Goal: Information Seeking & Learning: Learn about a topic

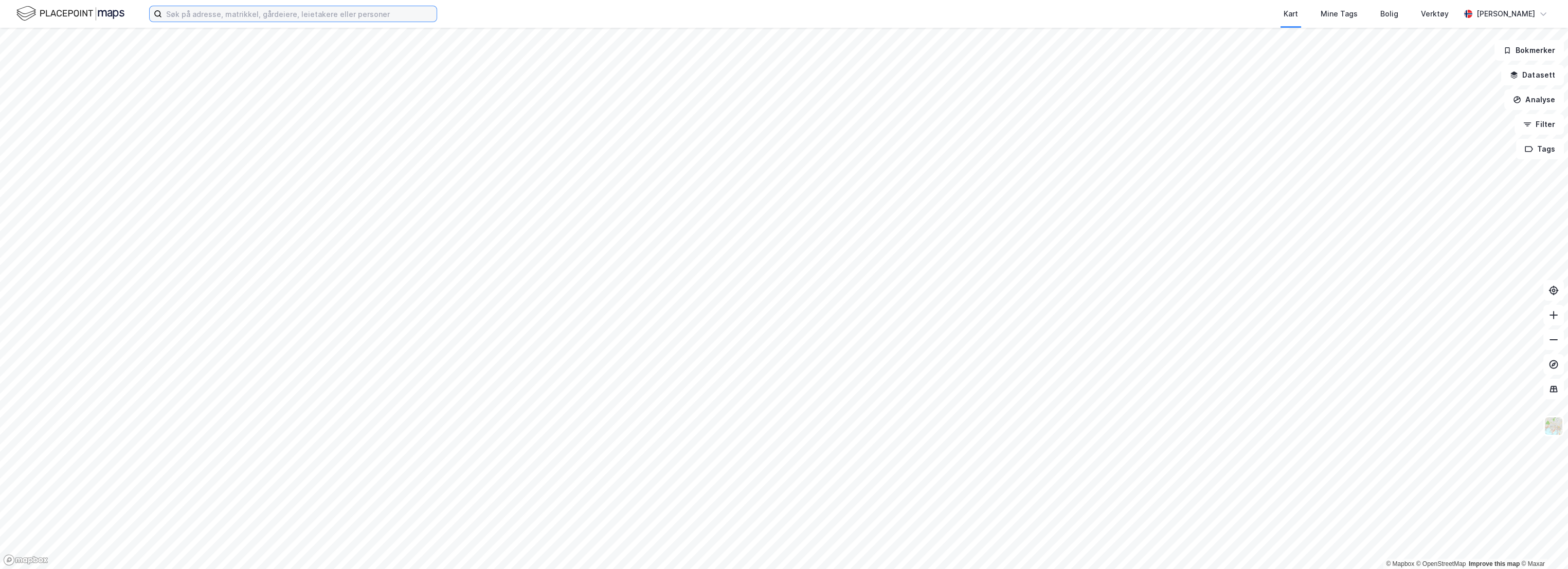
click at [213, 18] on input at bounding box center [299, 13] width 275 height 15
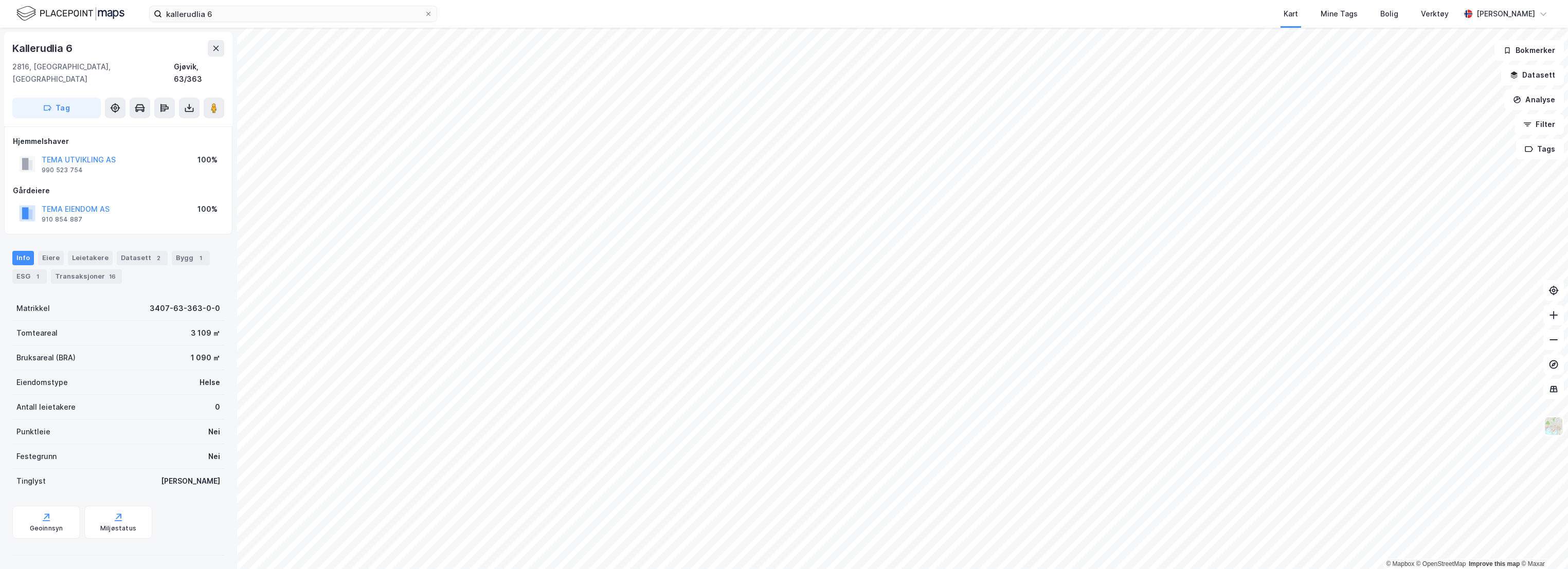
click at [166, 265] on div "Info [PERSON_NAME] Datasett 2 Bygg 1 ESG 1 Transaksjoner 16" at bounding box center [118, 267] width 212 height 33
click at [33, 271] on div "1" at bounding box center [37, 276] width 10 height 10
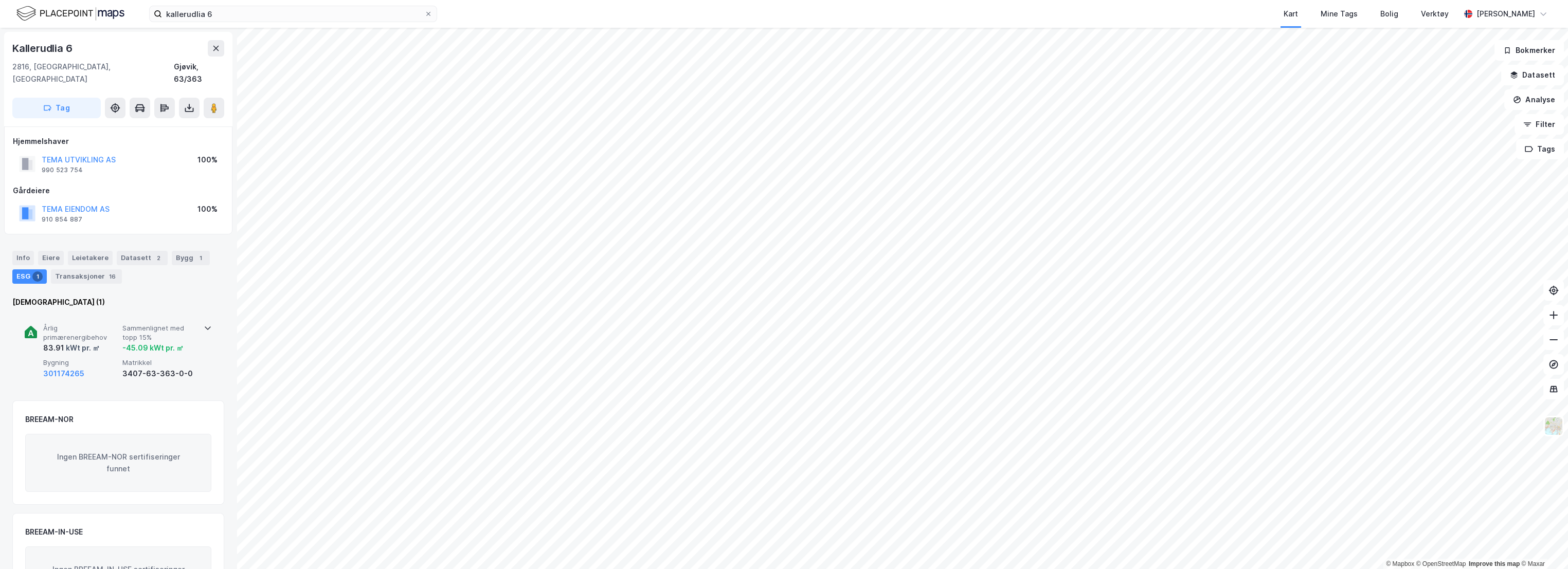
click at [125, 324] on span "Sammenlignet med topp 15%" at bounding box center [159, 333] width 75 height 18
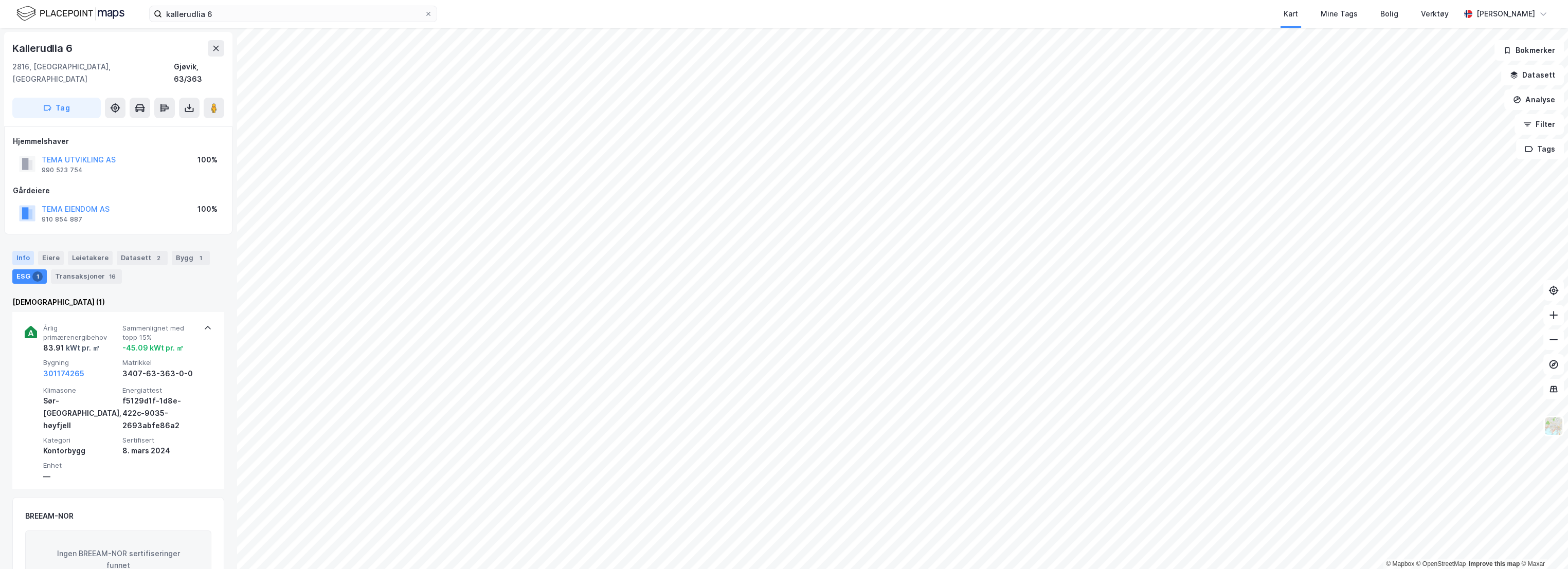
click at [25, 251] on div "Info" at bounding box center [23, 258] width 21 height 15
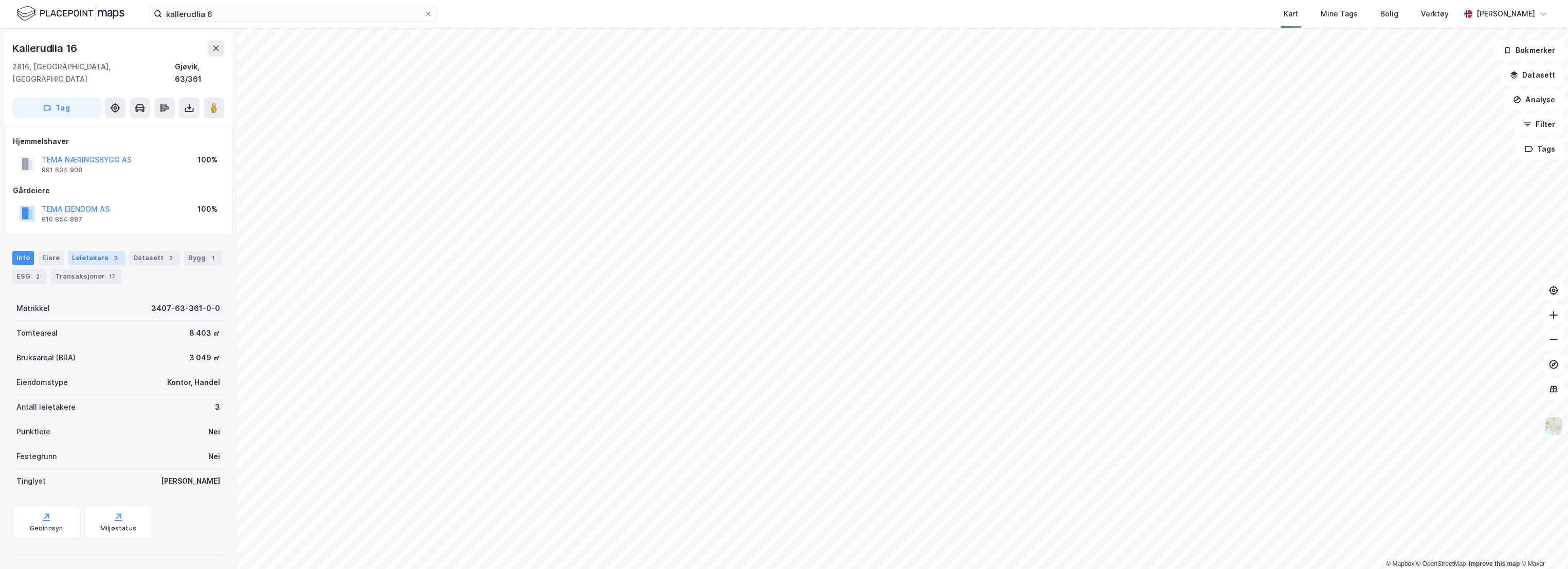
click at [75, 251] on div "Leietakere 3" at bounding box center [97, 258] width 57 height 15
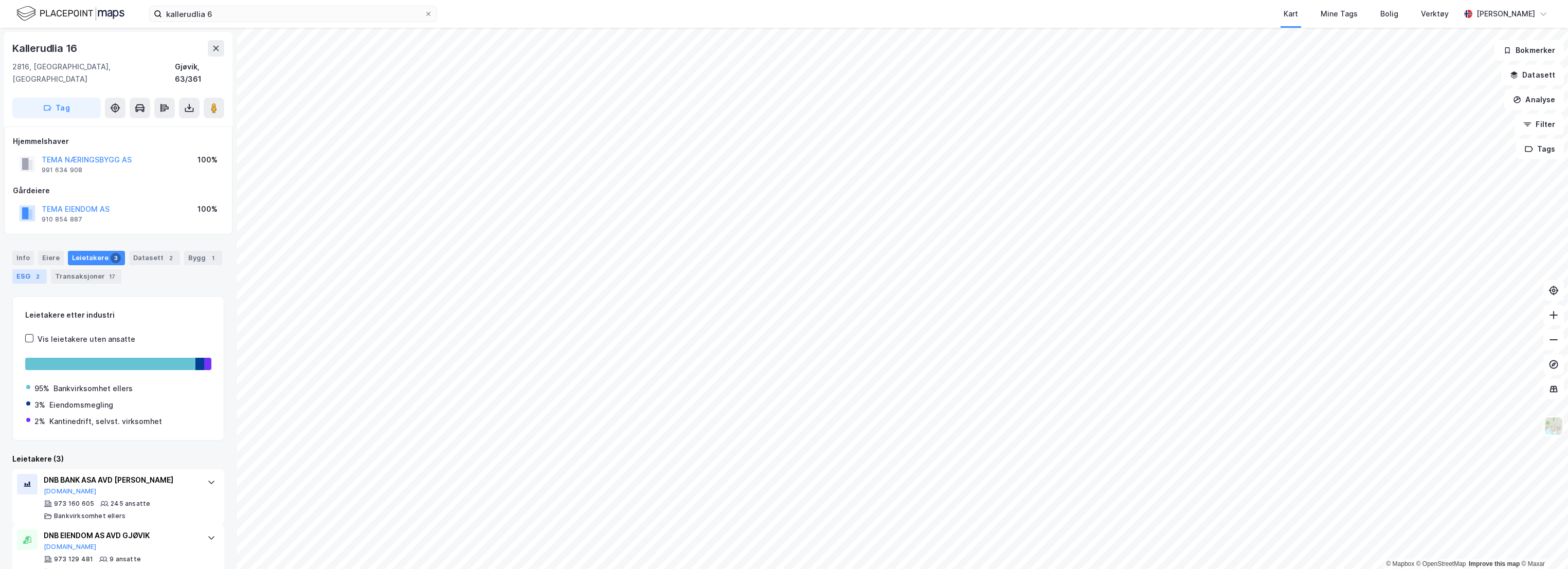
click at [21, 270] on div "ESG 2" at bounding box center [29, 277] width 35 height 15
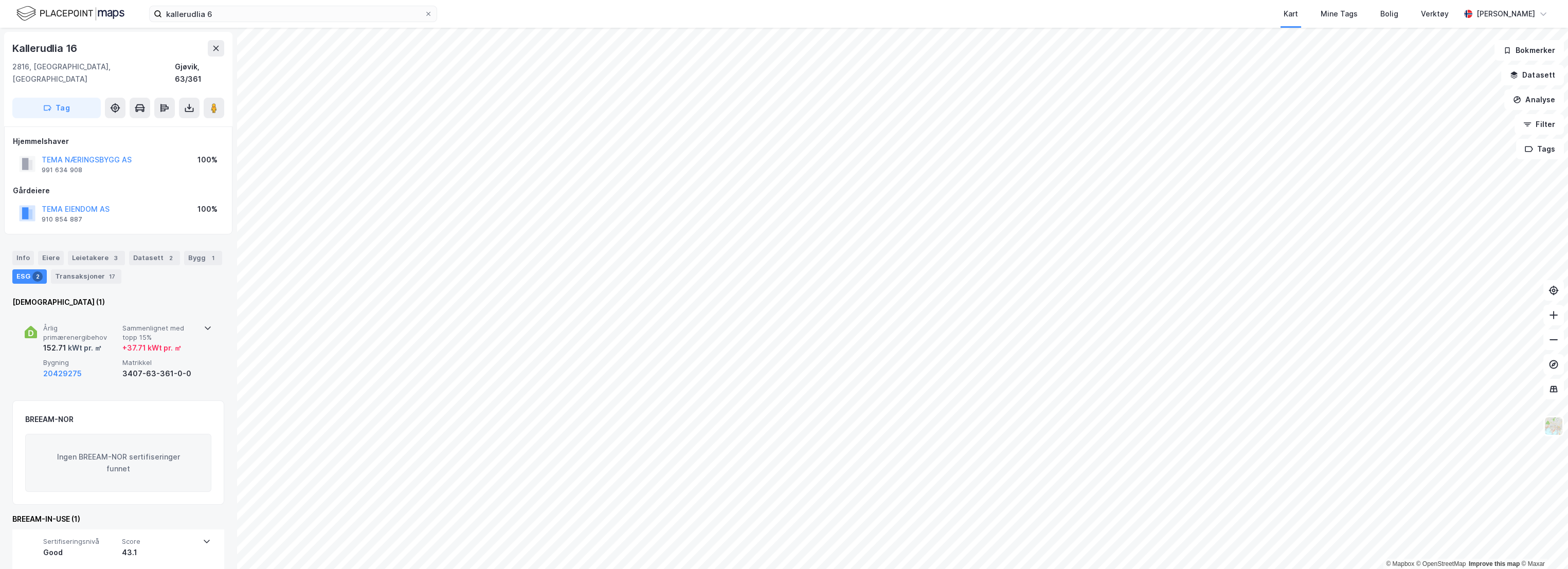
click at [111, 312] on div "Årlig primærenergibehov 152.71 kWt pr. ㎡ Sammenlignet med topp 15% + 37.71 kWt …" at bounding box center [119, 352] width 187 height 80
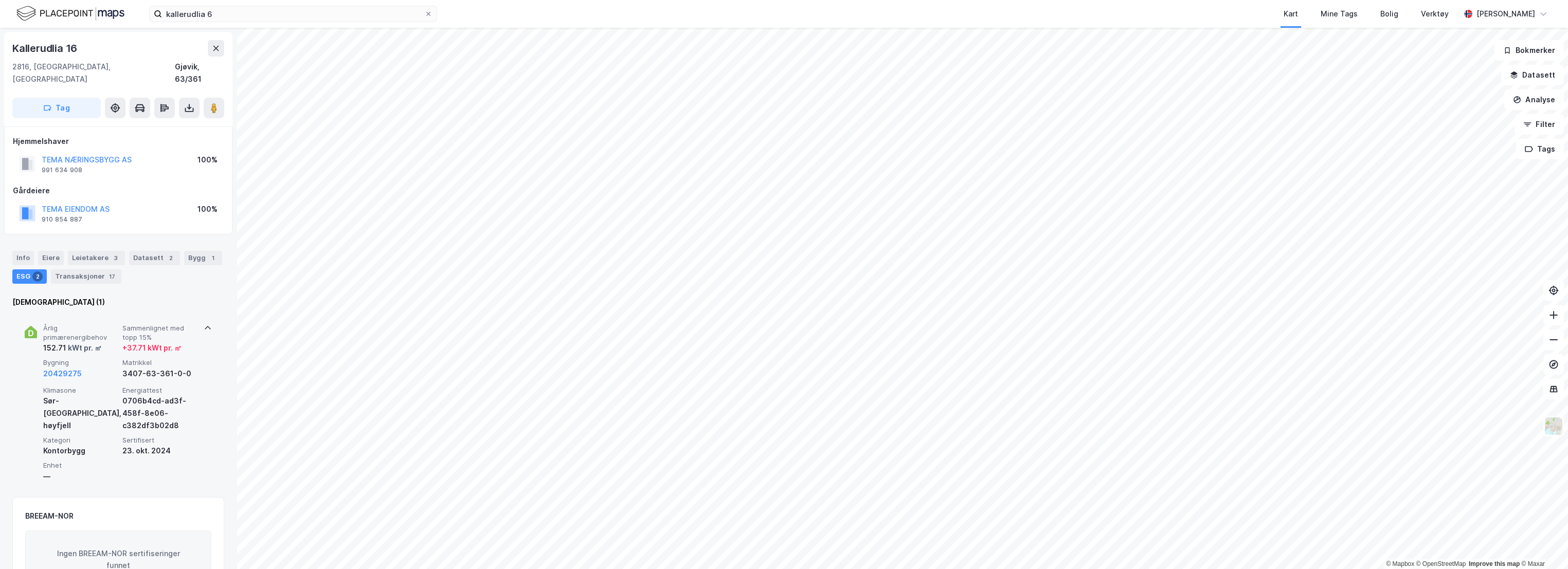
click at [110, 312] on div "Årlig primærenergibehov 152.71 kWt pr. ㎡ Sammenlignet med topp 15% + 37.71 kWt …" at bounding box center [119, 400] width 187 height 176
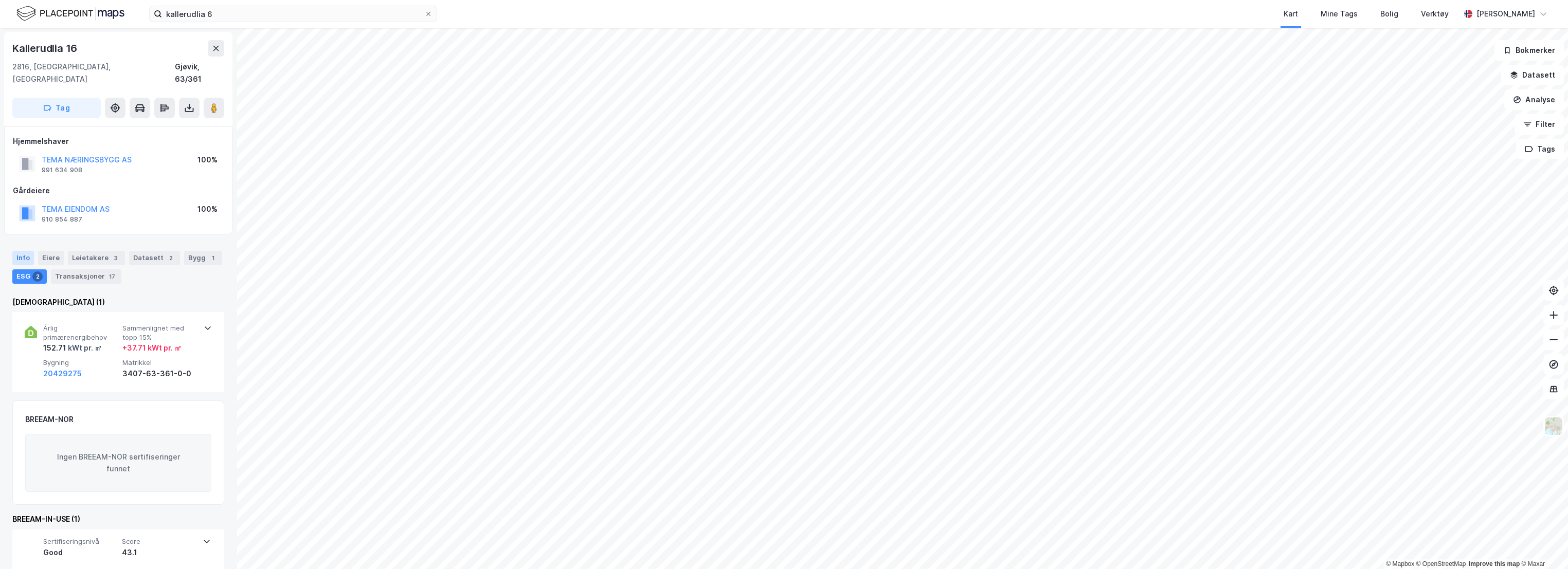
click at [29, 251] on div "Info" at bounding box center [23, 258] width 21 height 15
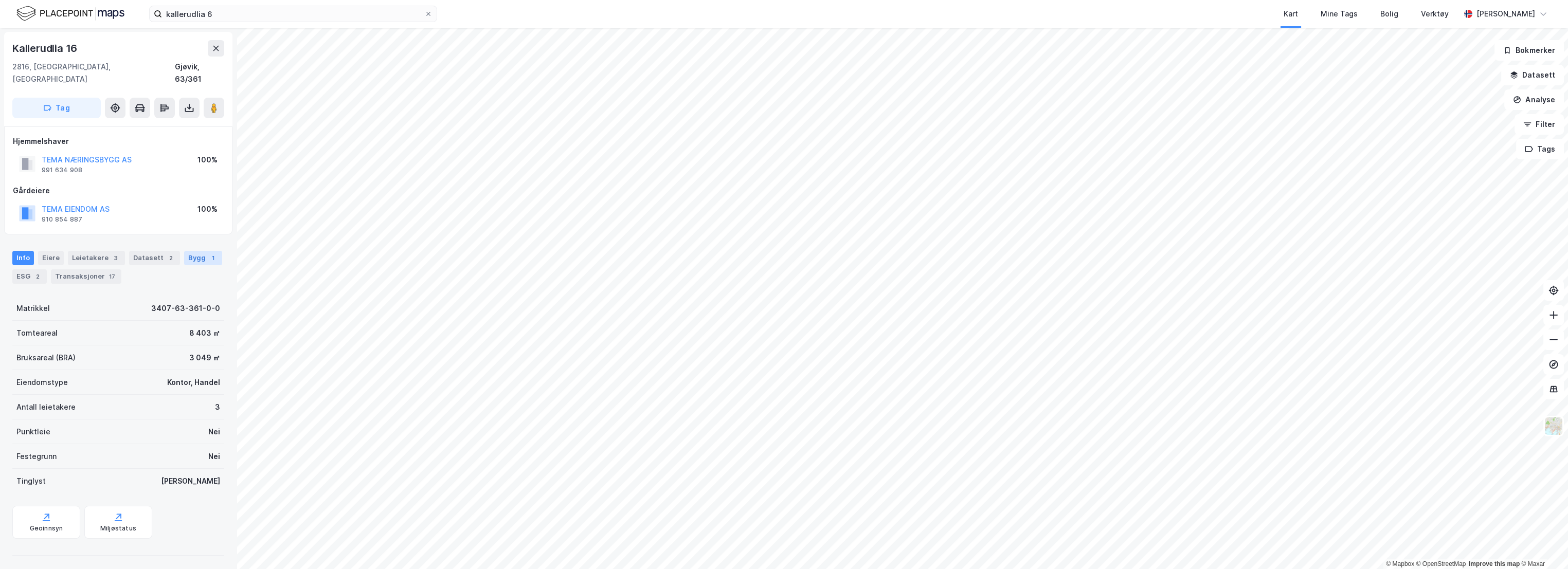
click at [191, 251] on div "Bygg 1" at bounding box center [203, 258] width 38 height 15
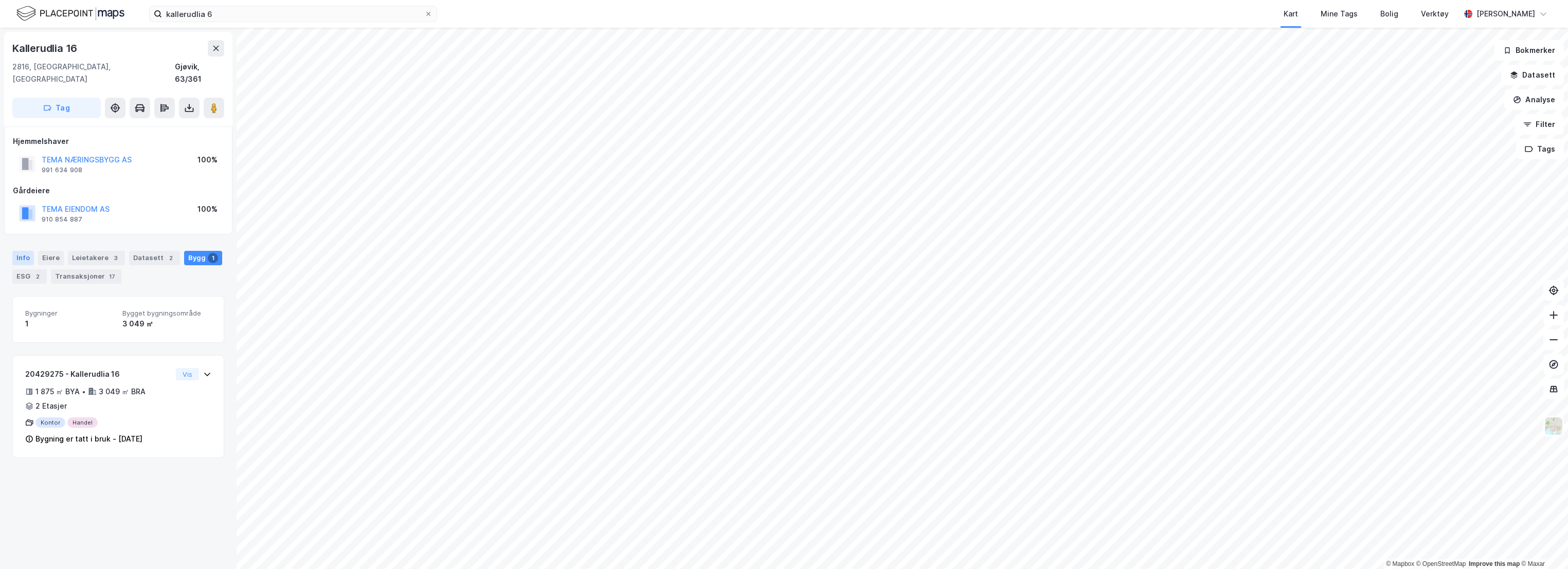
click at [20, 251] on div "Info" at bounding box center [23, 258] width 21 height 15
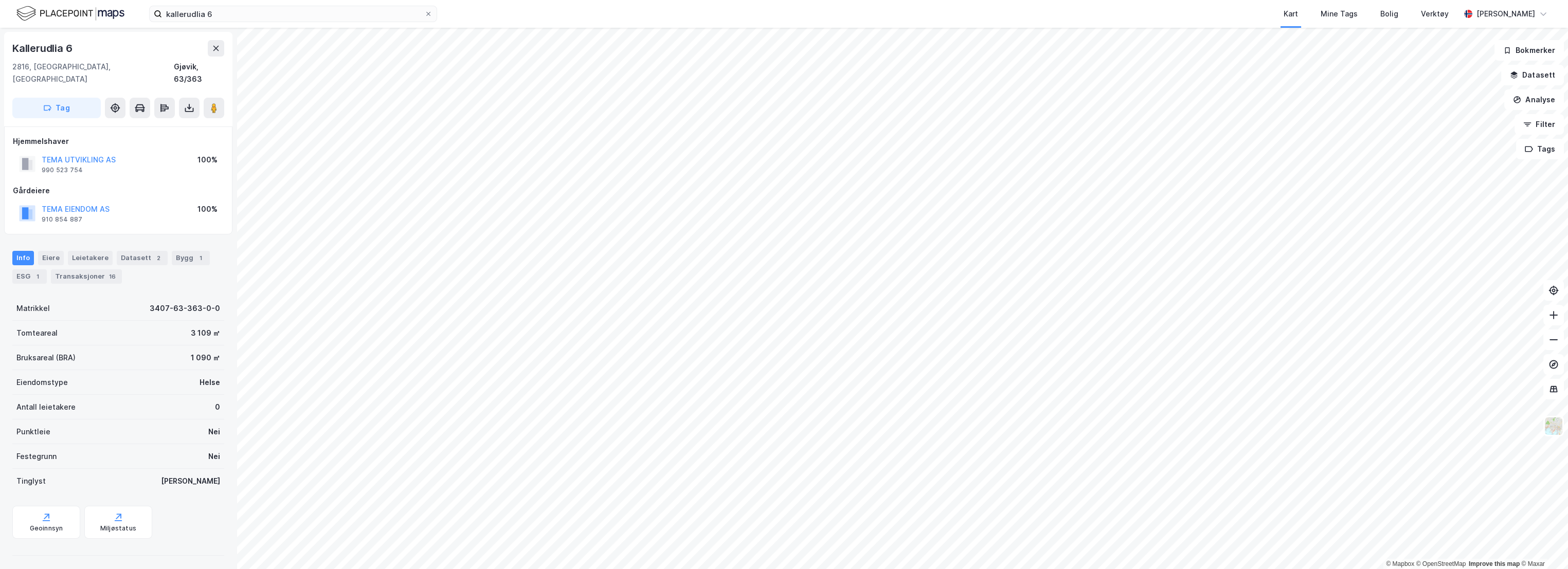
click at [149, 184] on div "Gårdeiere" at bounding box center [118, 190] width 211 height 12
click at [124, 321] on div "Tomteareal 3 109 ㎡" at bounding box center [118, 333] width 212 height 25
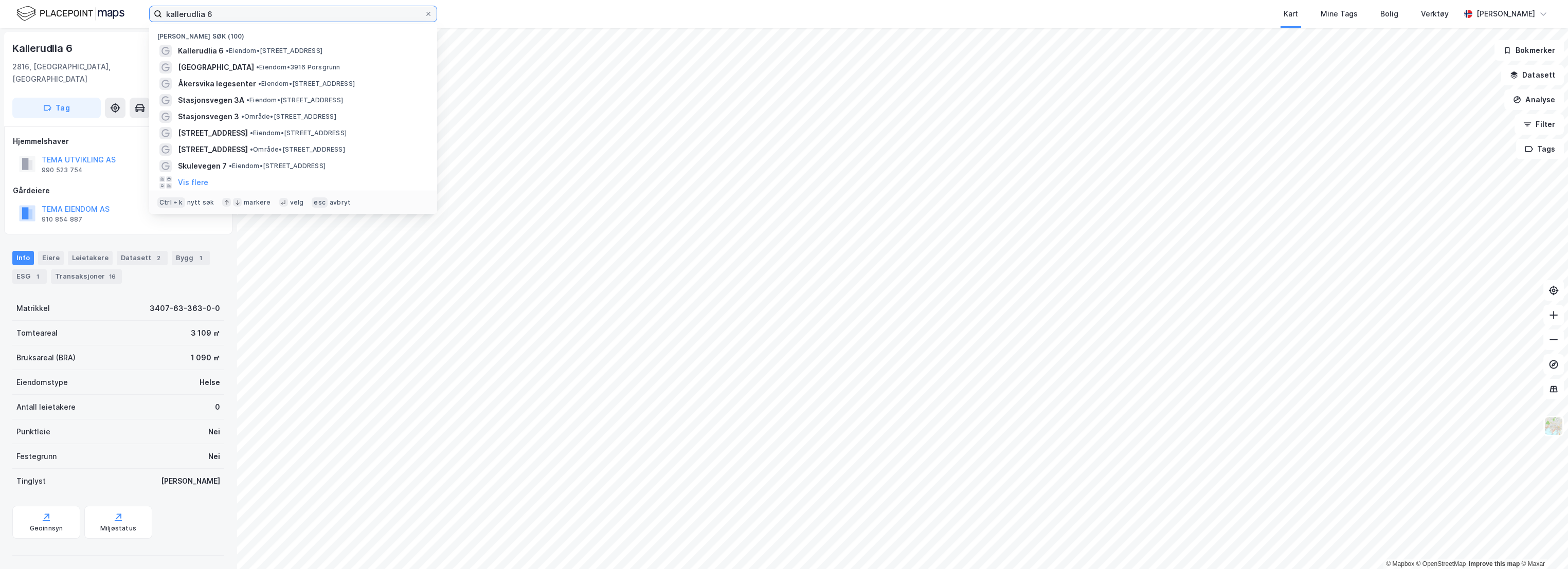
drag, startPoint x: 181, startPoint y: 14, endPoint x: 137, endPoint y: 13, distance: 44.0
click at [137, 13] on div "kallerudlia 6 Nylige søk (100) Kallerudlia 6 • Eiendom • [STREET_ADDRESS] stasj…" at bounding box center [784, 14] width 1568 height 28
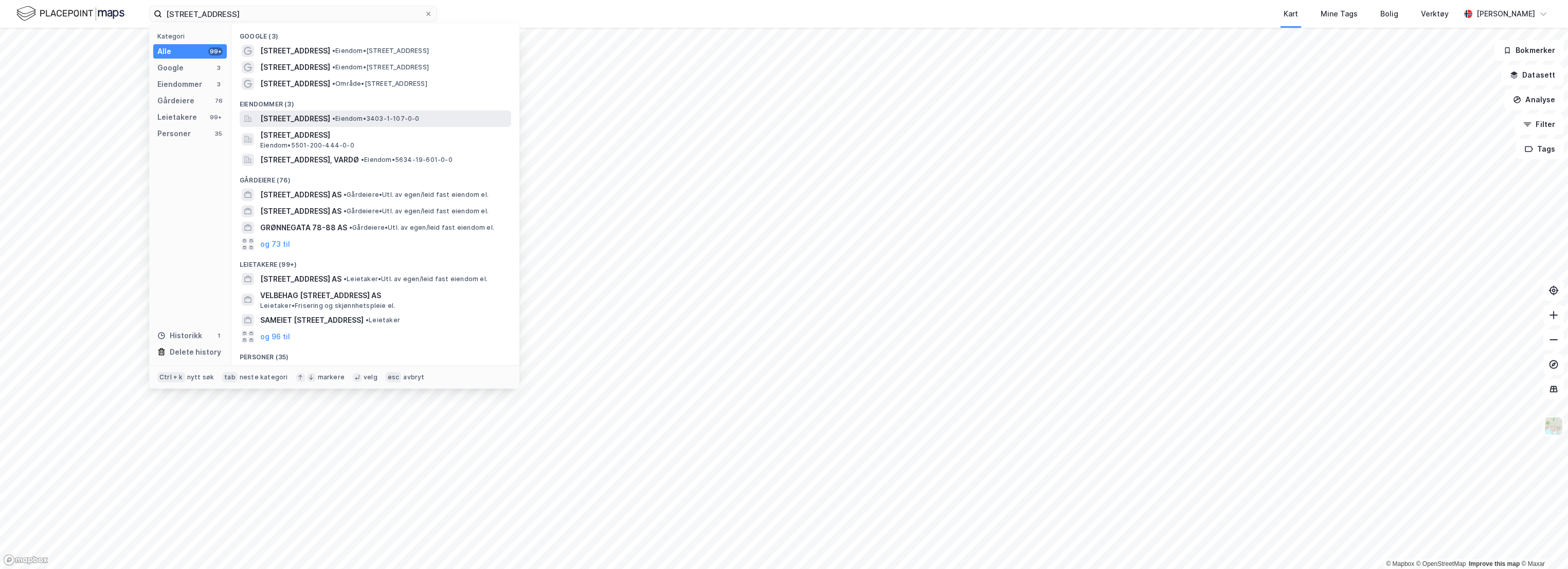
click at [330, 117] on span "[STREET_ADDRESS]" at bounding box center [295, 119] width 70 height 12
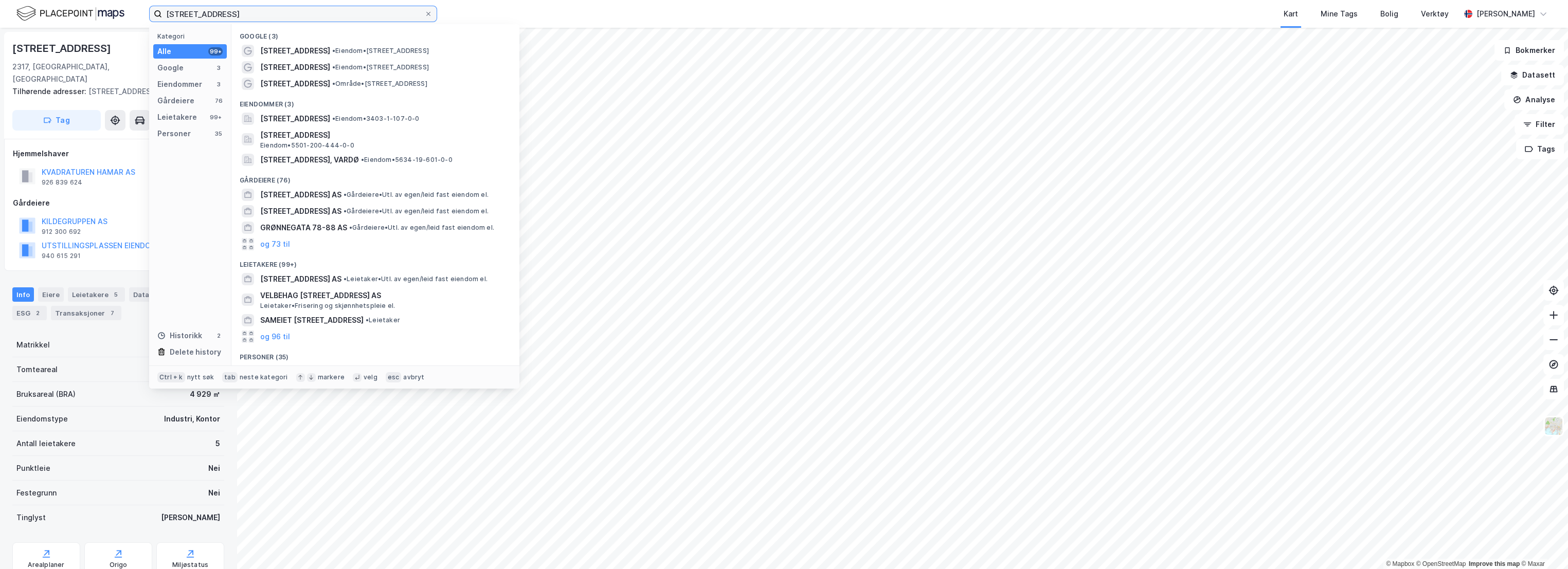
click at [236, 12] on input "[STREET_ADDRESS]" at bounding box center [293, 13] width 262 height 15
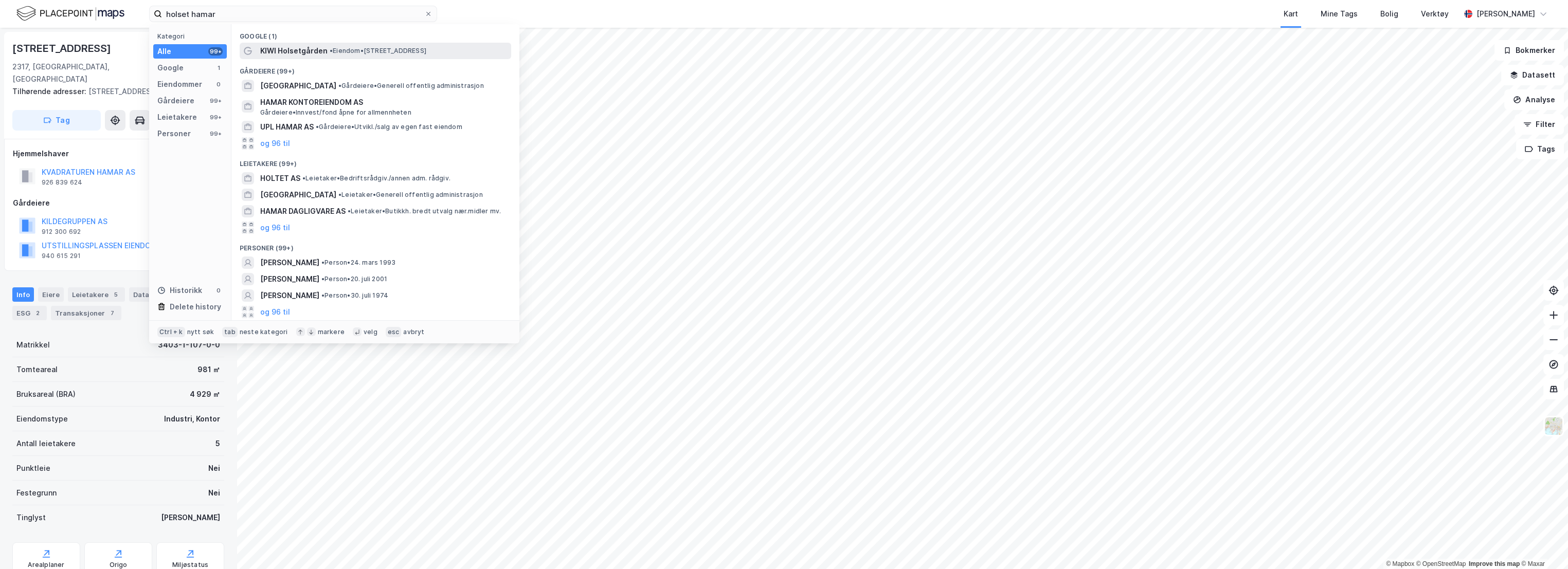
click at [352, 47] on span "• Eiendom • [STREET_ADDRESS]" at bounding box center [378, 51] width 97 height 9
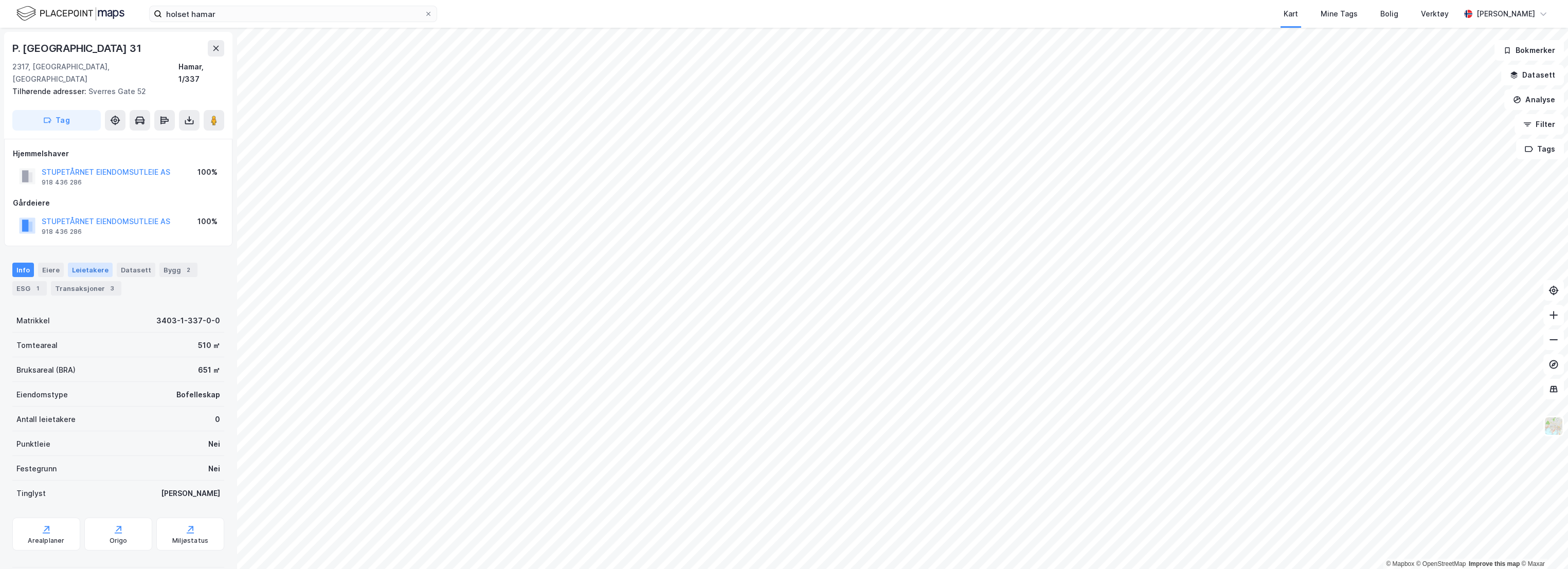
click at [78, 263] on div "Leietakere" at bounding box center [91, 270] width 45 height 15
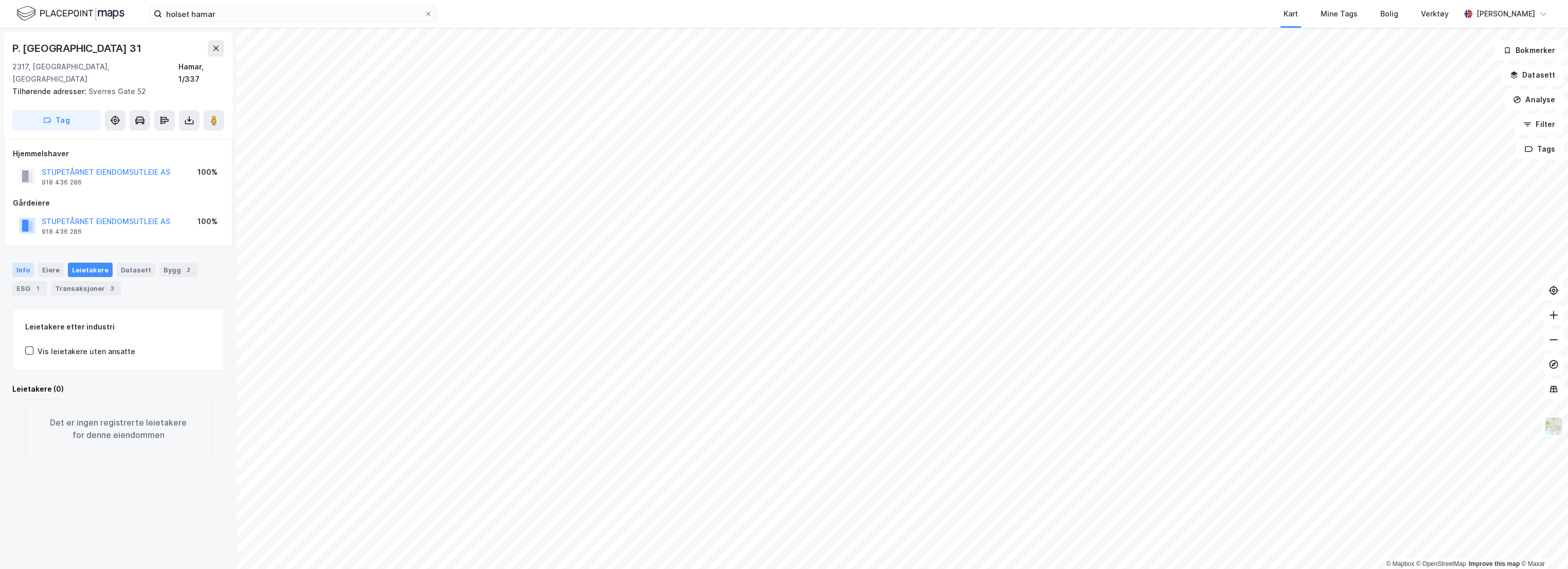
click at [24, 263] on div "Info" at bounding box center [23, 270] width 21 height 15
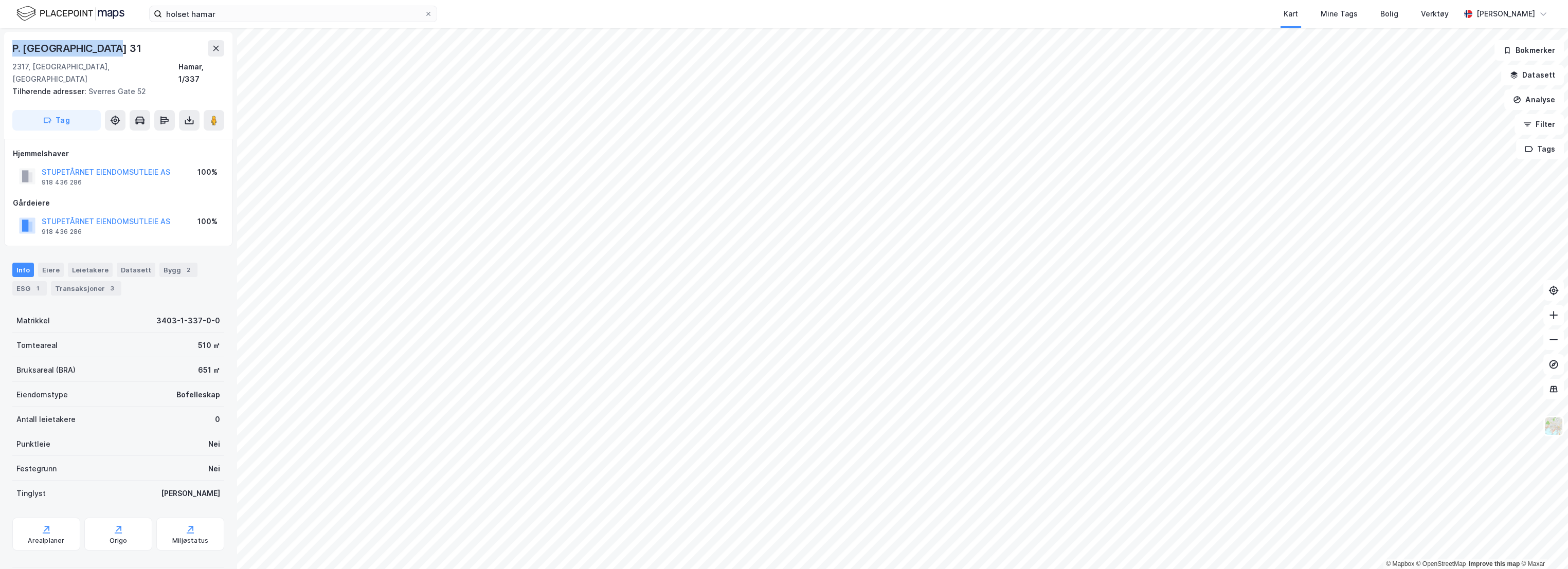
drag, startPoint x: 120, startPoint y: 48, endPoint x: 12, endPoint y: 51, distance: 108.0
click at [12, 51] on div "P. [GEOGRAPHIC_DATA] 31" at bounding box center [118, 48] width 212 height 16
copy div "P. [GEOGRAPHIC_DATA] 31"
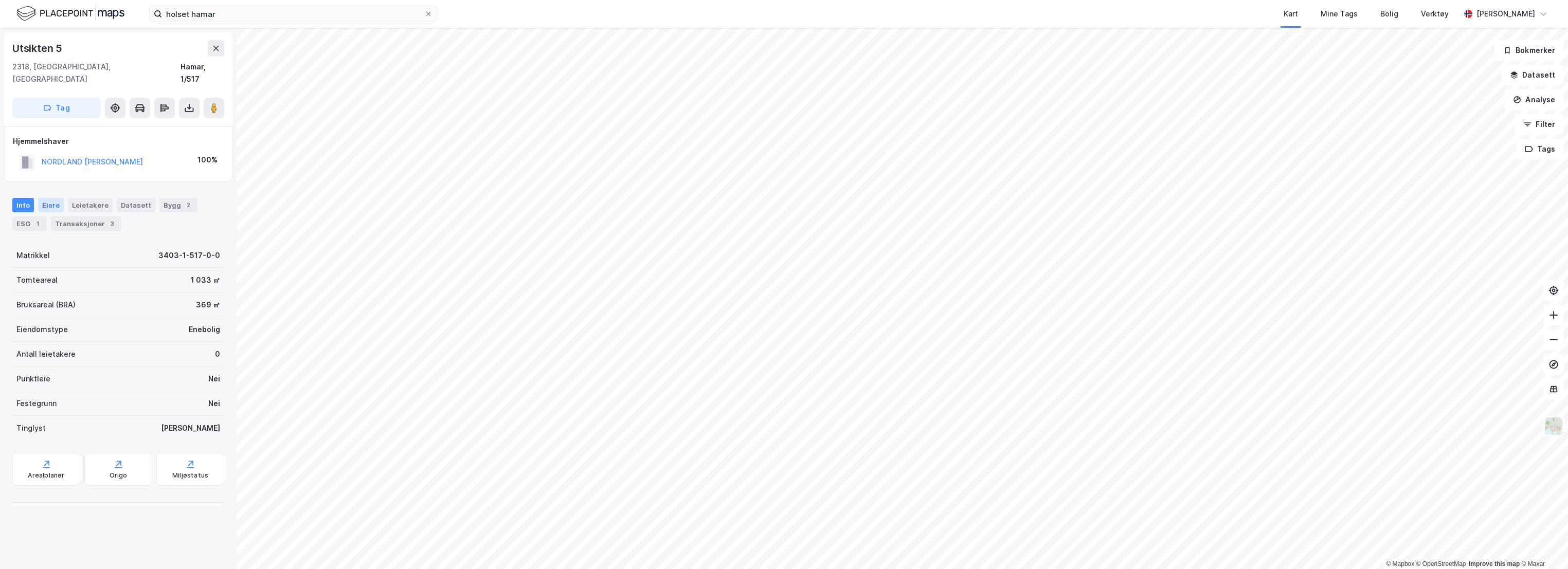
click at [51, 198] on div "Eiere" at bounding box center [51, 205] width 26 height 15
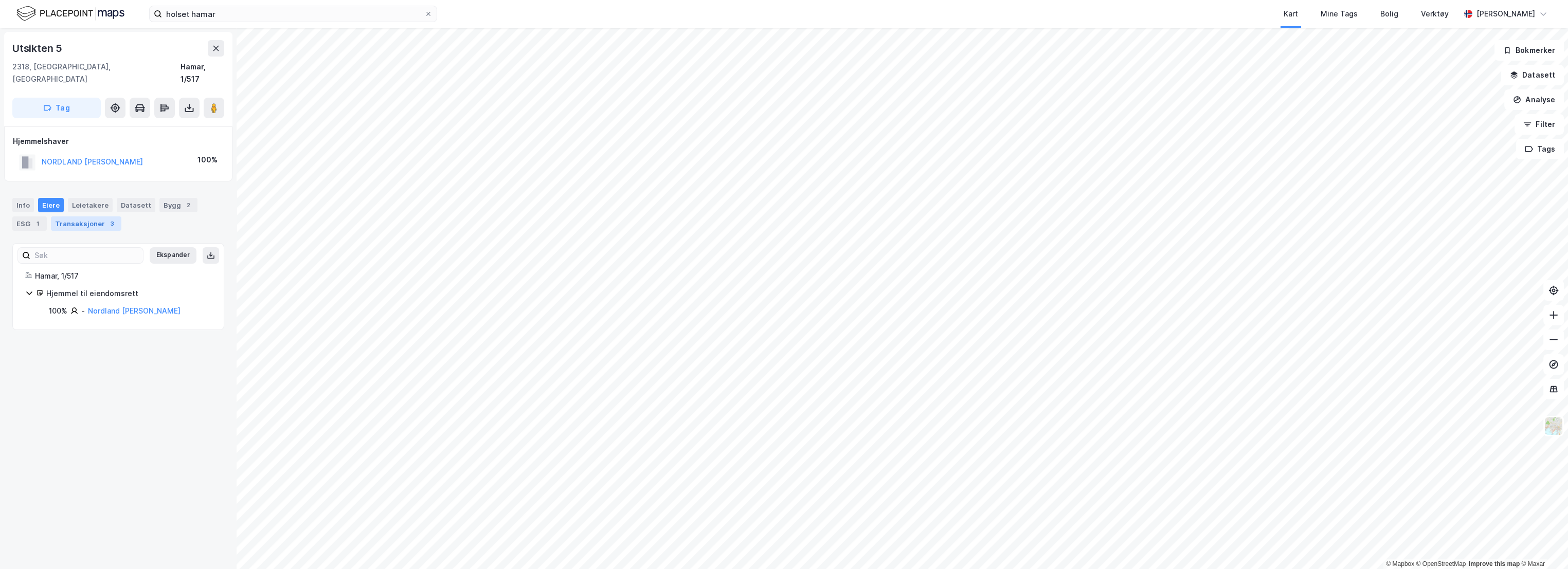
click at [79, 217] on div "Transaksjoner 3" at bounding box center [86, 224] width 71 height 15
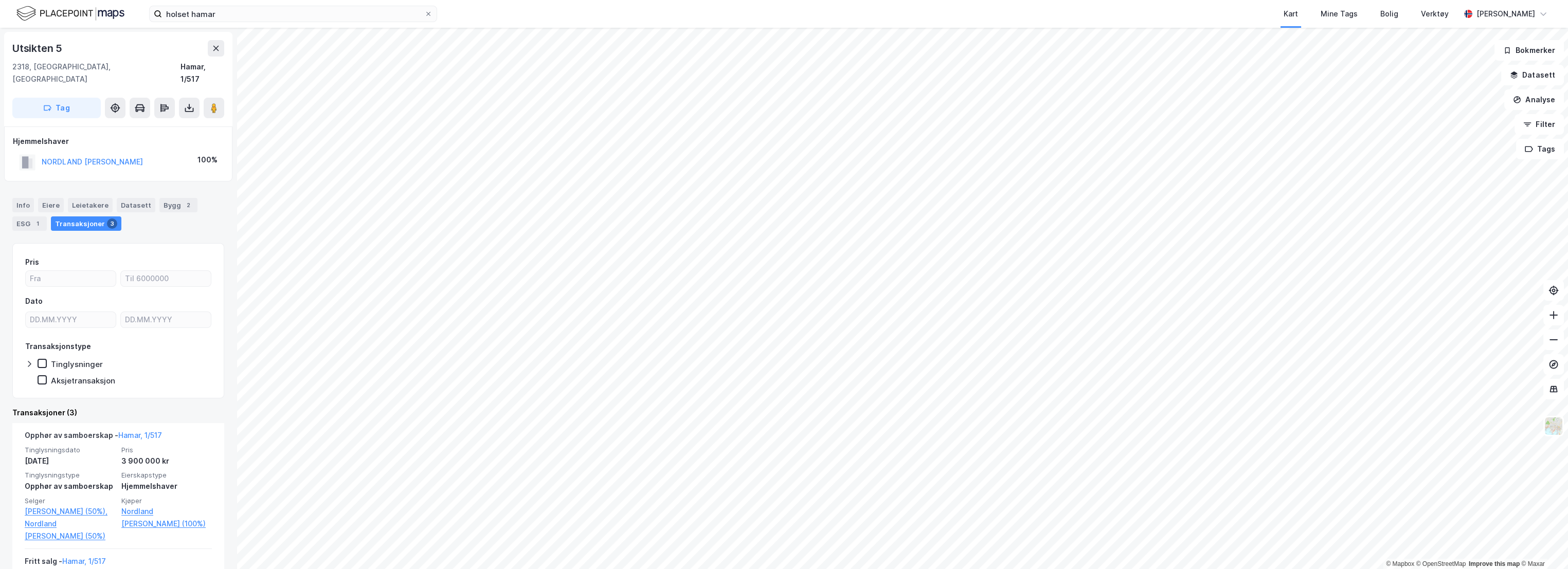
click at [136, 210] on div "Info [PERSON_NAME] Datasett Bygg 2 ESG 1 Transaksjoner 3" at bounding box center [118, 214] width 212 height 33
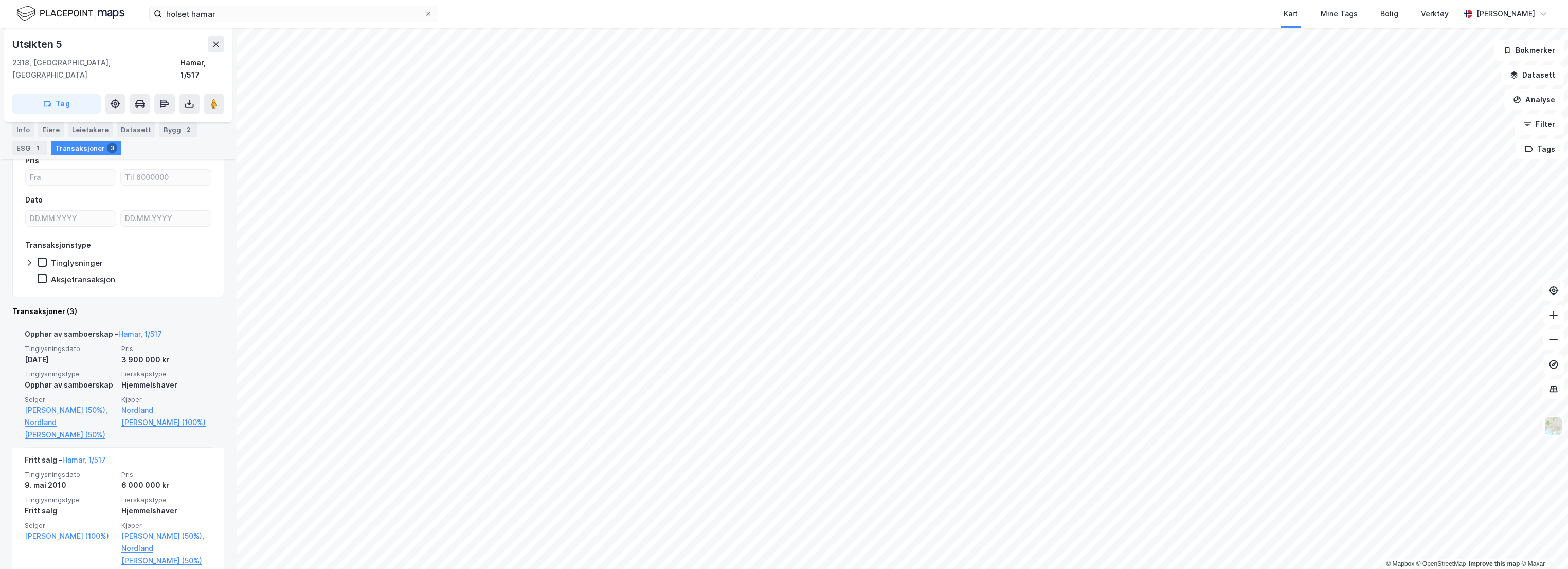
scroll to position [114, 0]
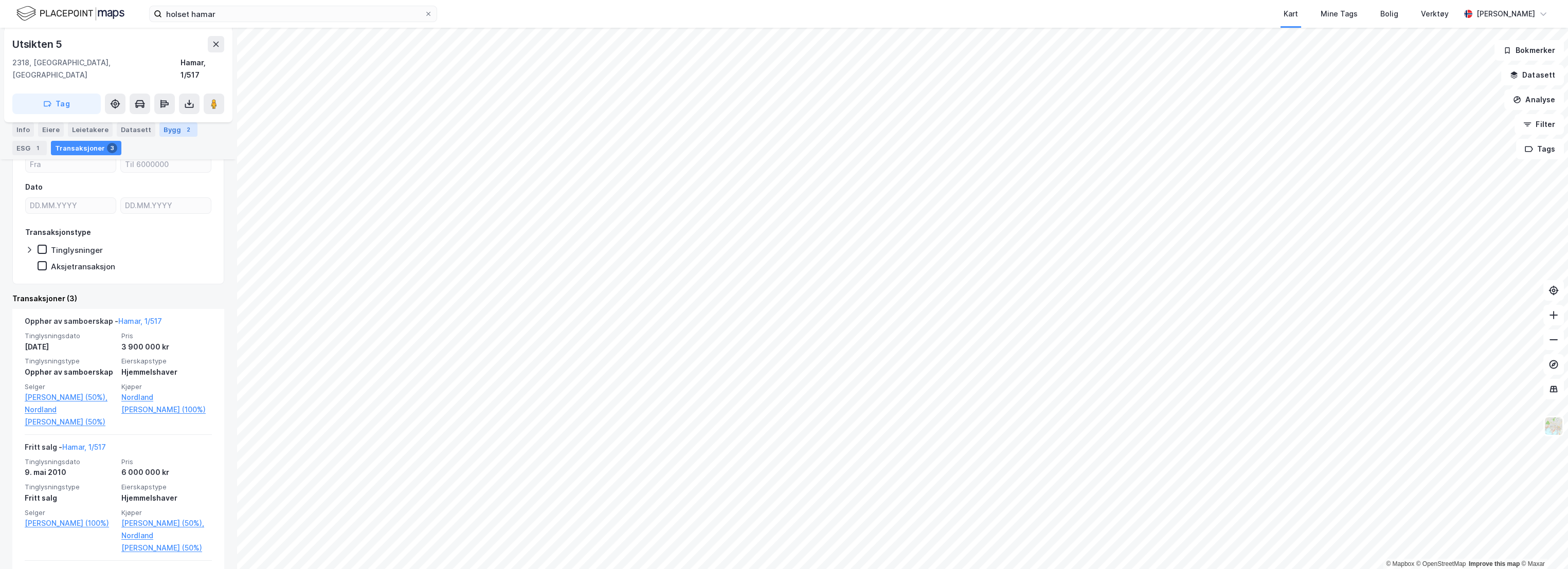
click at [163, 128] on div "Bygg 2" at bounding box center [178, 130] width 38 height 15
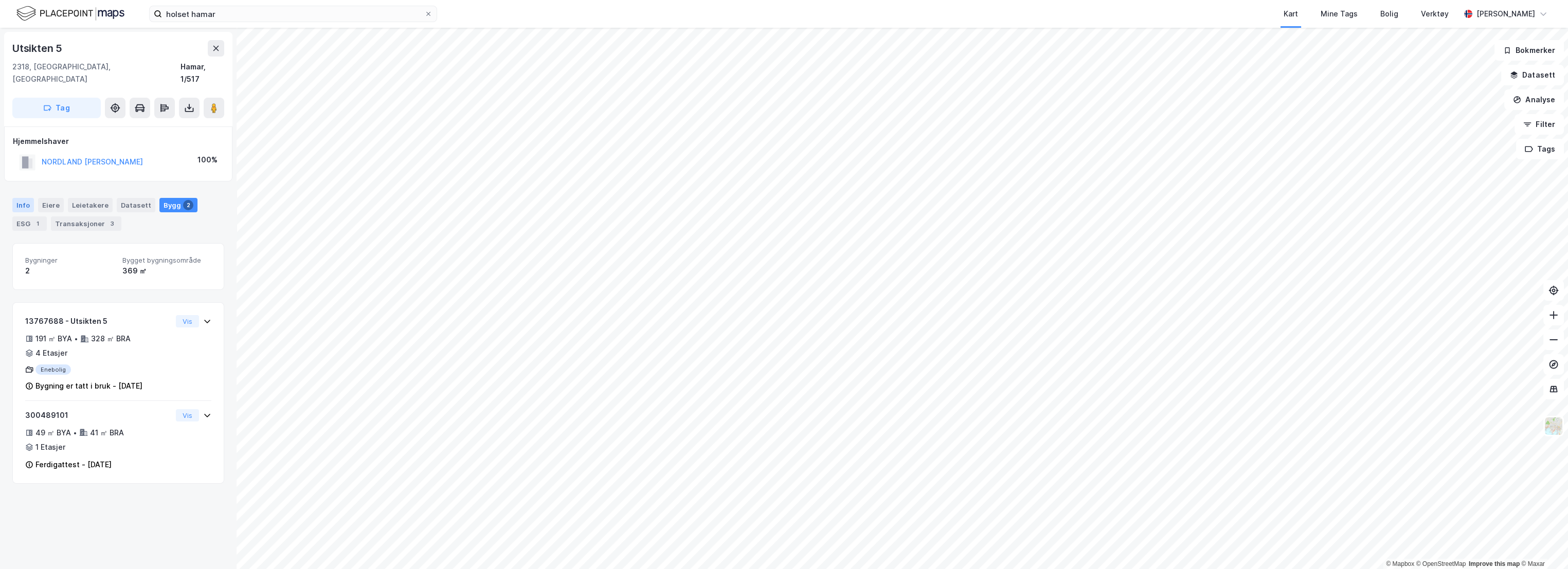
click at [25, 198] on div "Info" at bounding box center [23, 205] width 21 height 15
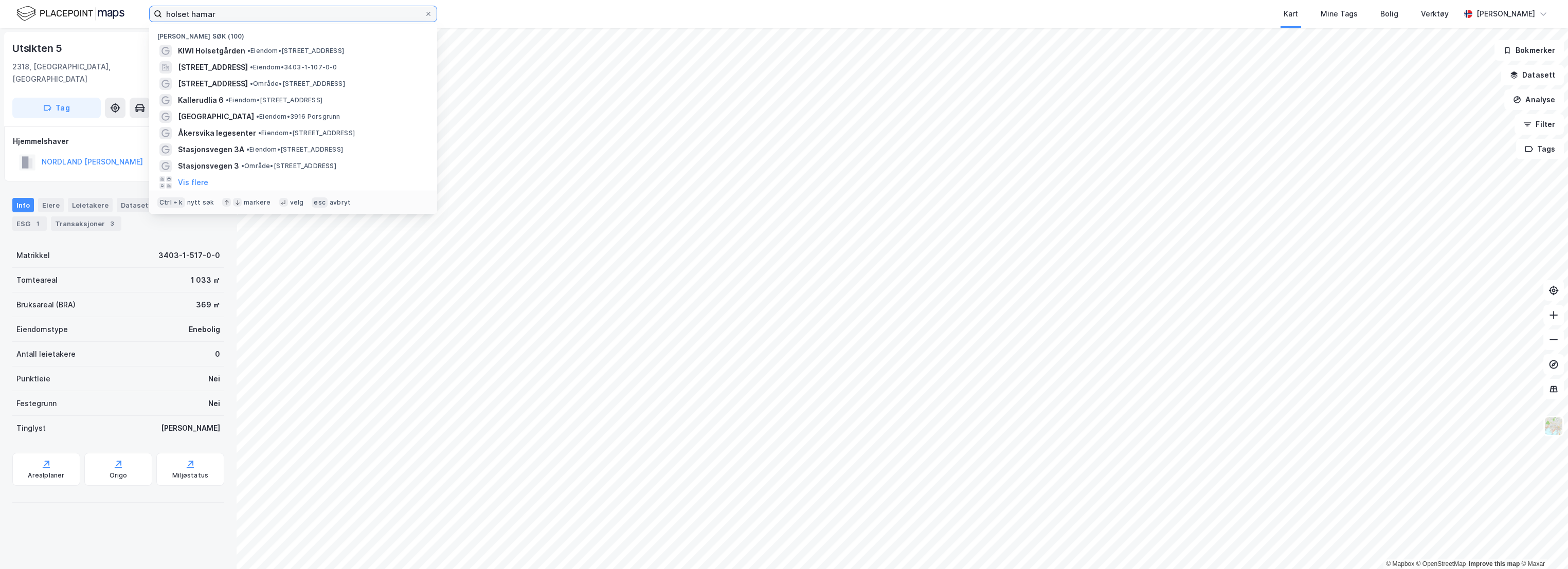
drag, startPoint x: 247, startPoint y: 9, endPoint x: 145, endPoint y: 15, distance: 102.2
click at [145, 15] on div "holset hamar Nylige søk (100) KIWI Holsetgården • Eiendom • [STREET_ADDRESS] • …" at bounding box center [784, 14] width 1568 height 28
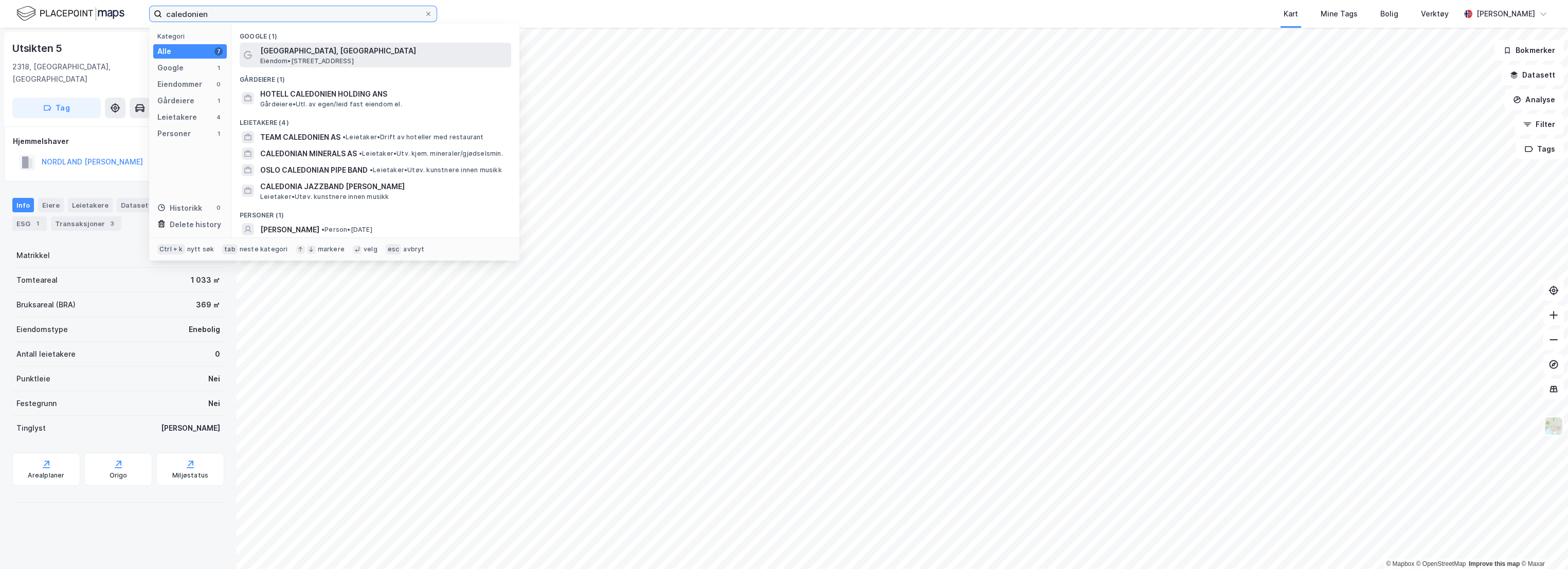
type input "caledonien"
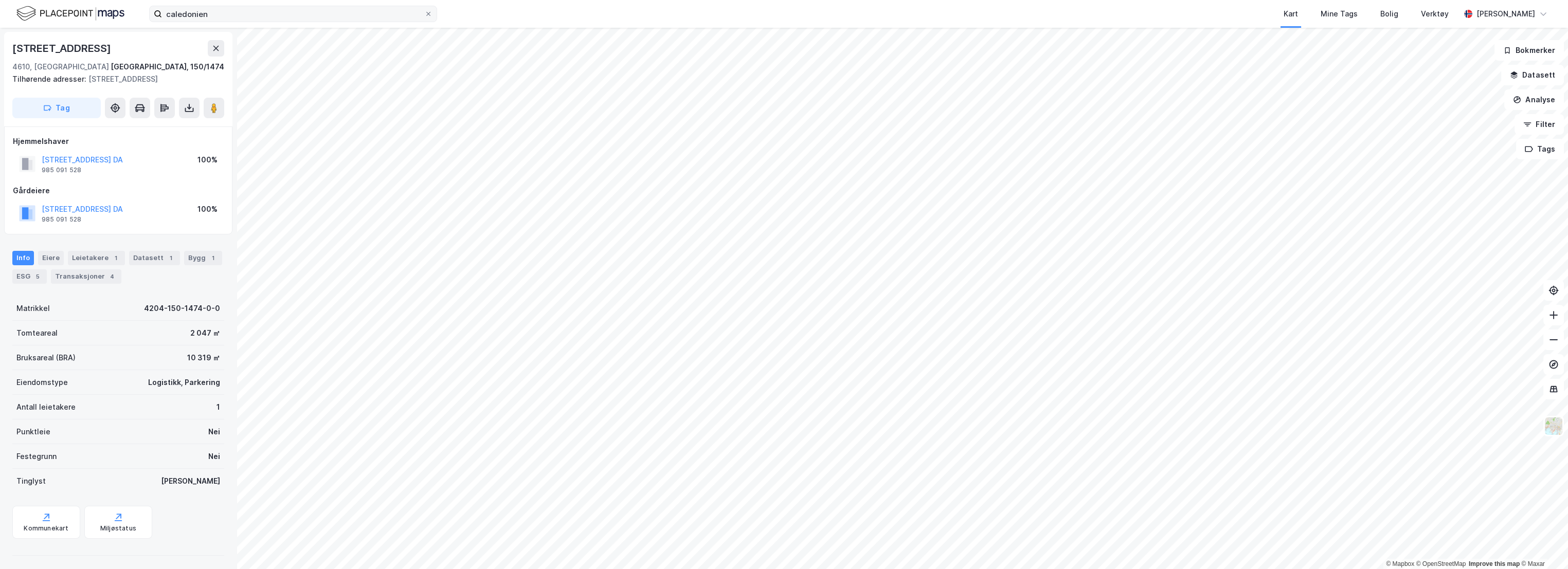
scroll to position [3, 0]
click at [51, 258] on div "Eiere" at bounding box center [51, 255] width 26 height 15
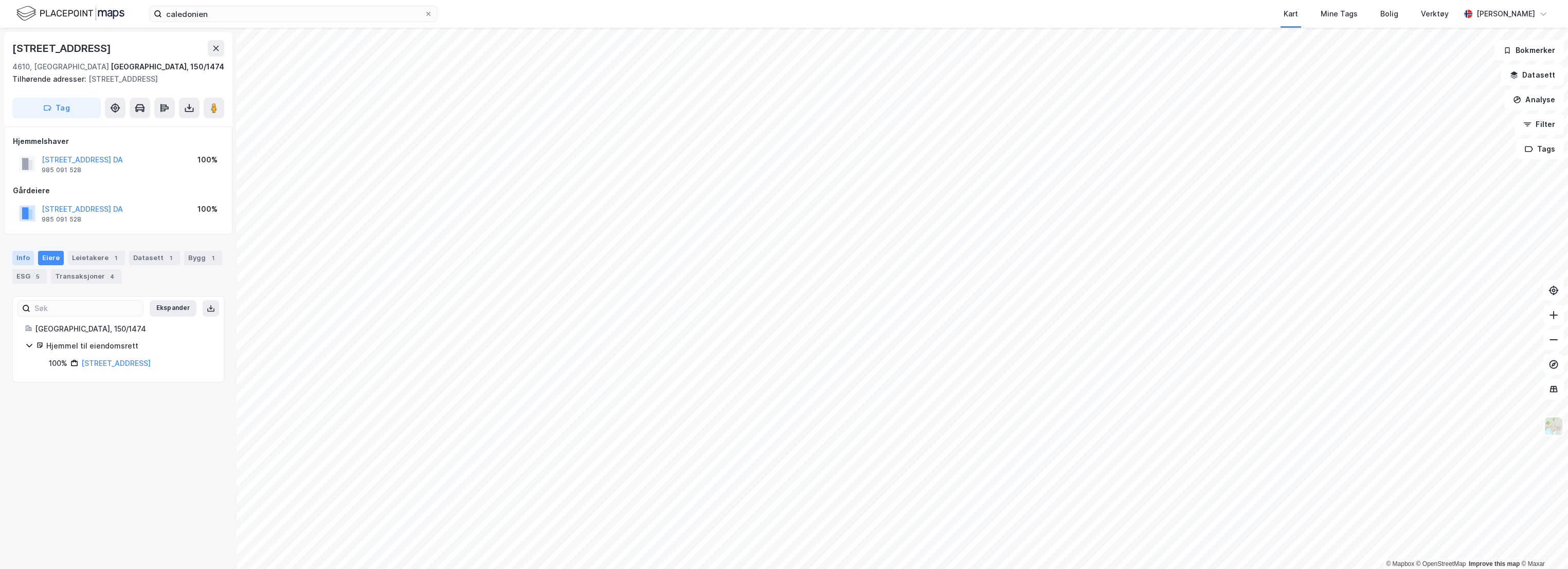
click at [23, 260] on div "Info" at bounding box center [23, 258] width 21 height 15
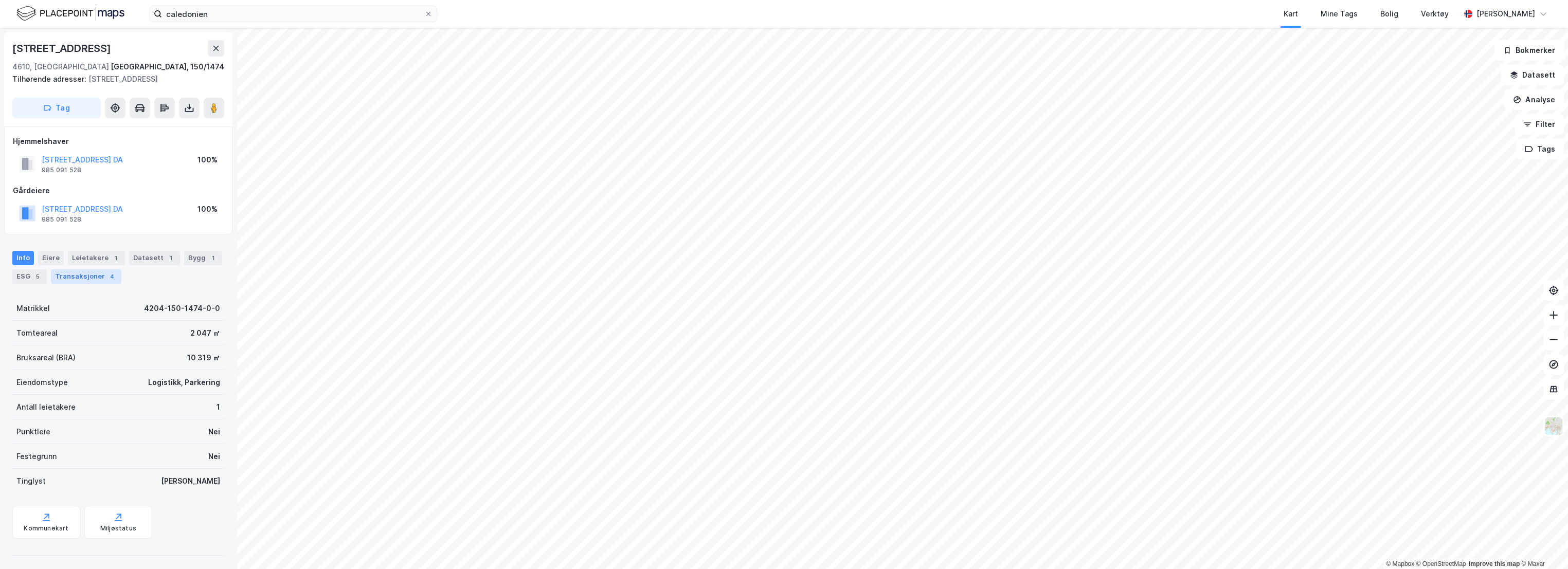
click at [85, 276] on div "Transaksjoner 4" at bounding box center [86, 277] width 71 height 15
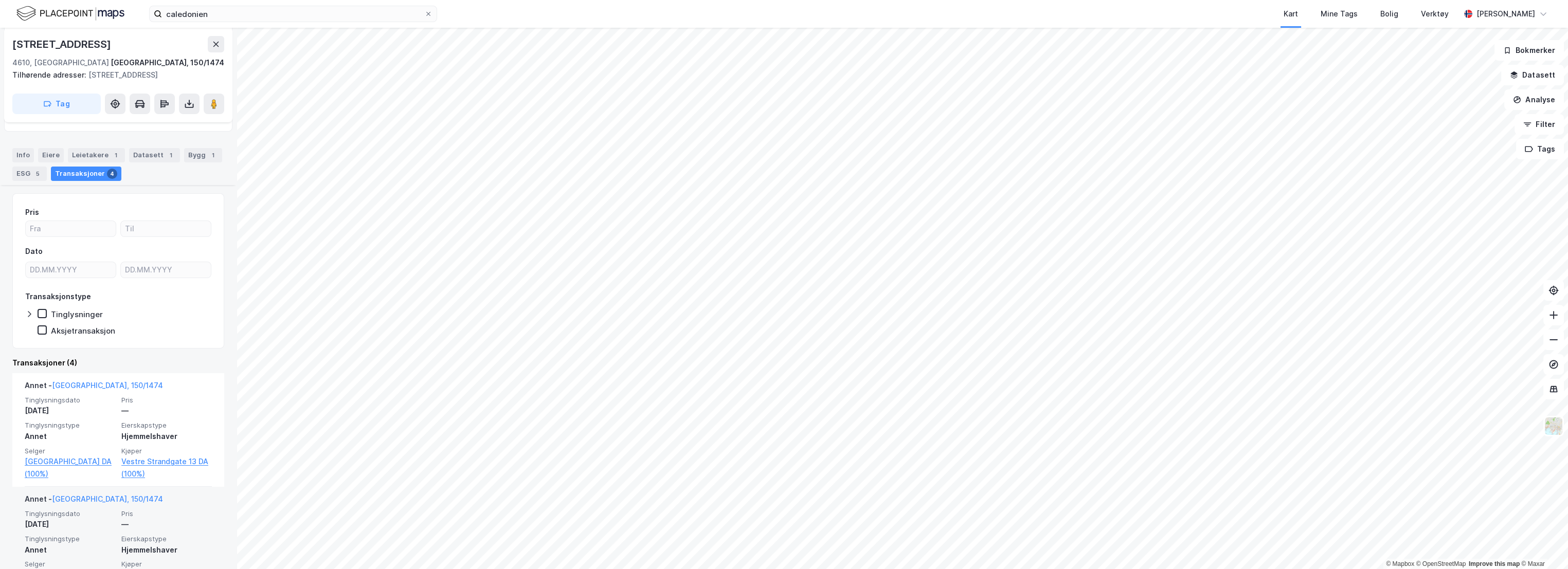
scroll to position [171, 0]
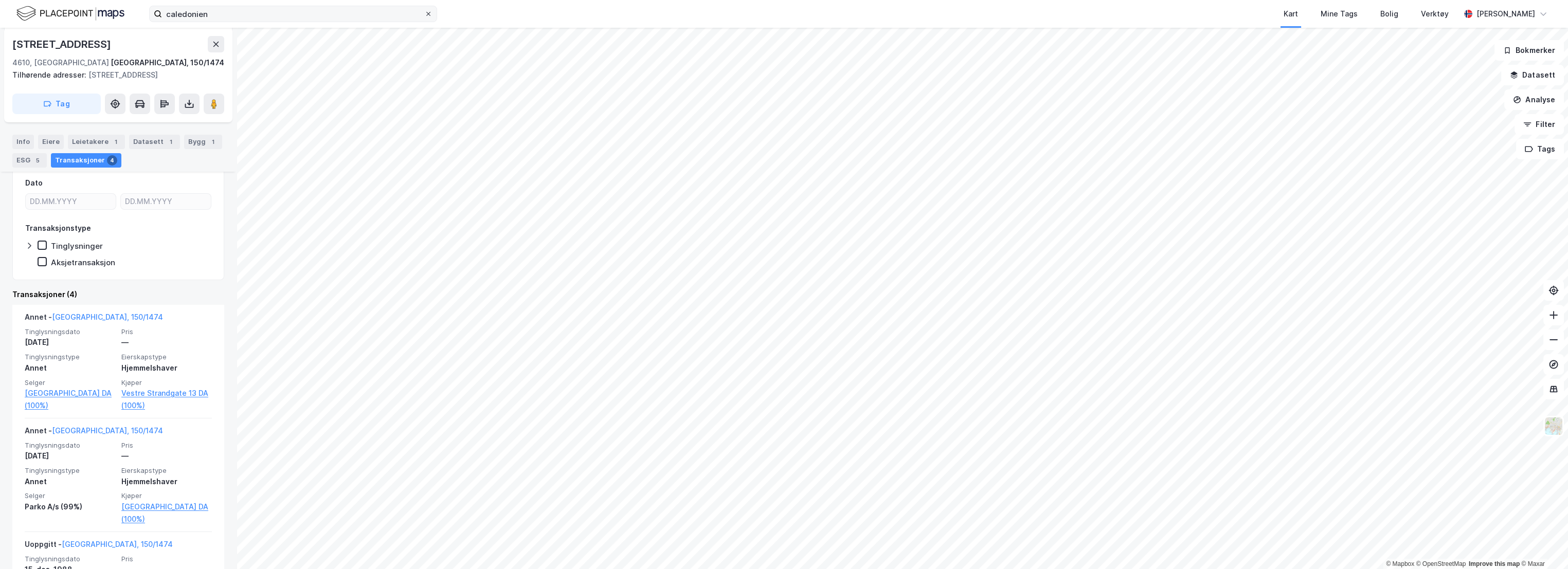
click at [429, 16] on icon at bounding box center [429, 14] width 6 height 6
click at [424, 16] on input "caledonien" at bounding box center [293, 13] width 262 height 15
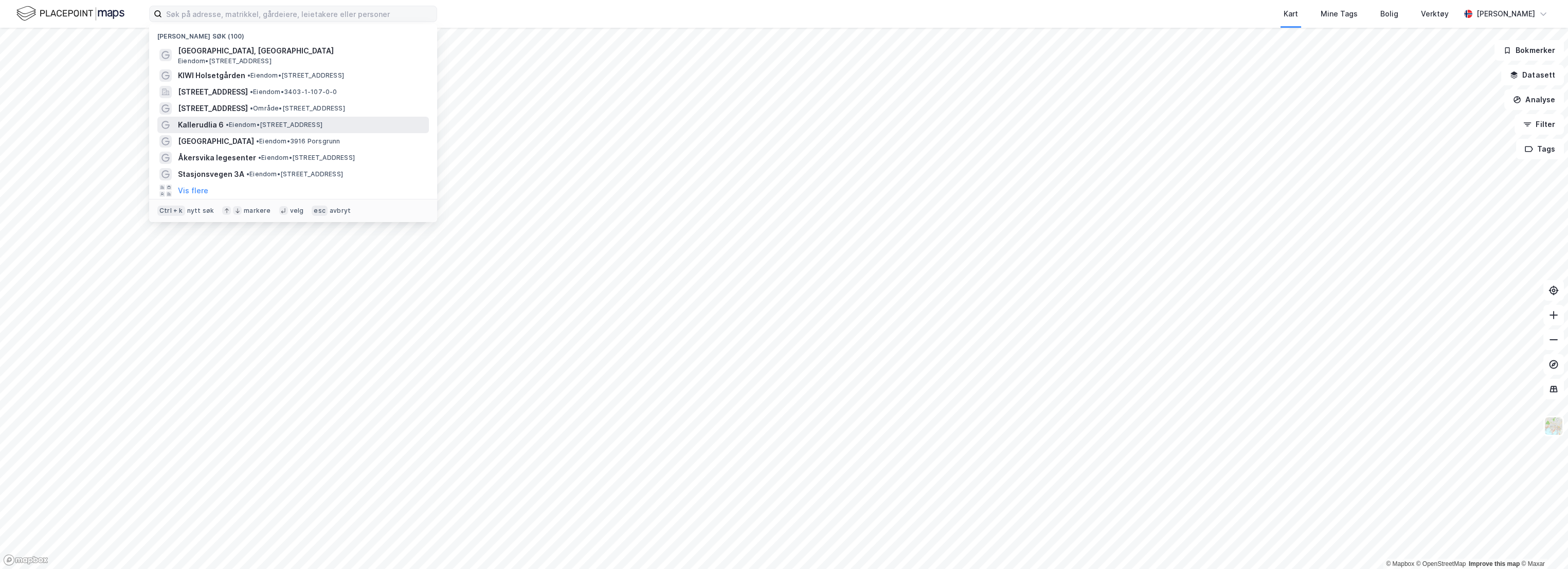
click at [253, 119] on div "[PERSON_NAME] 6 • Eiendom • [STREET_ADDRESS]" at bounding box center [302, 125] width 249 height 12
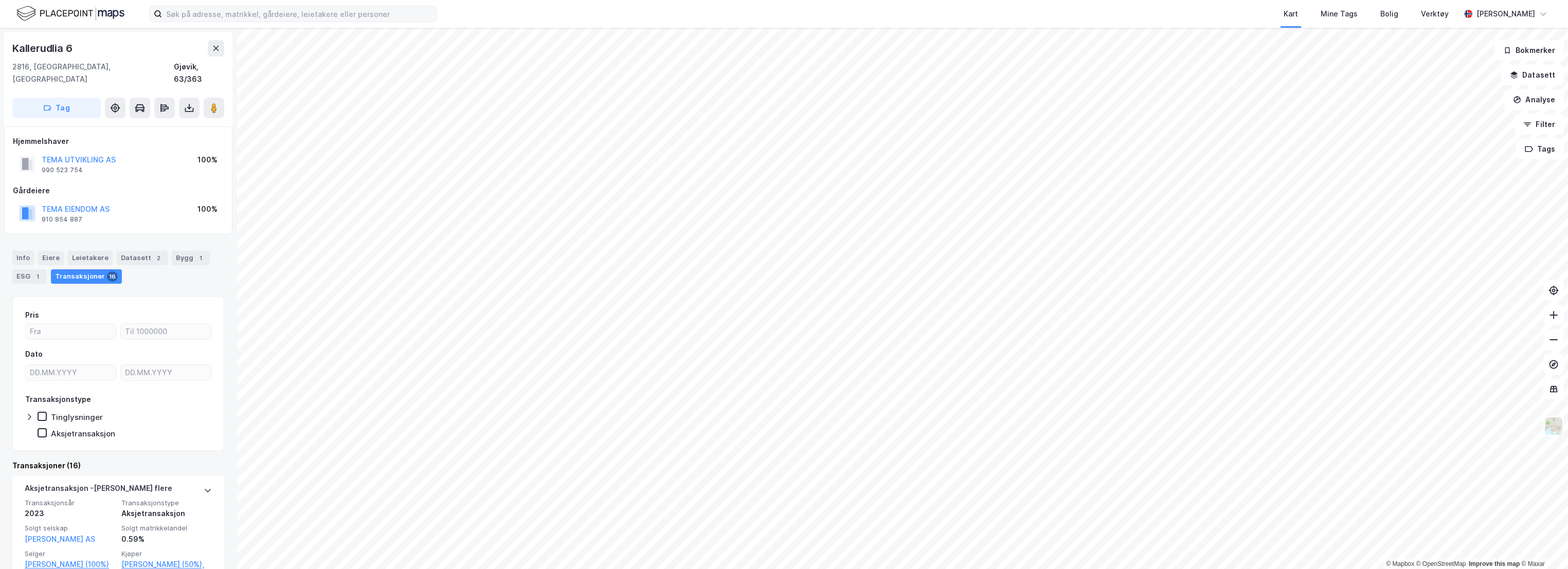
click at [170, 348] on div at bounding box center [166, 354] width 91 height 12
click at [211, 12] on input at bounding box center [299, 13] width 275 height 15
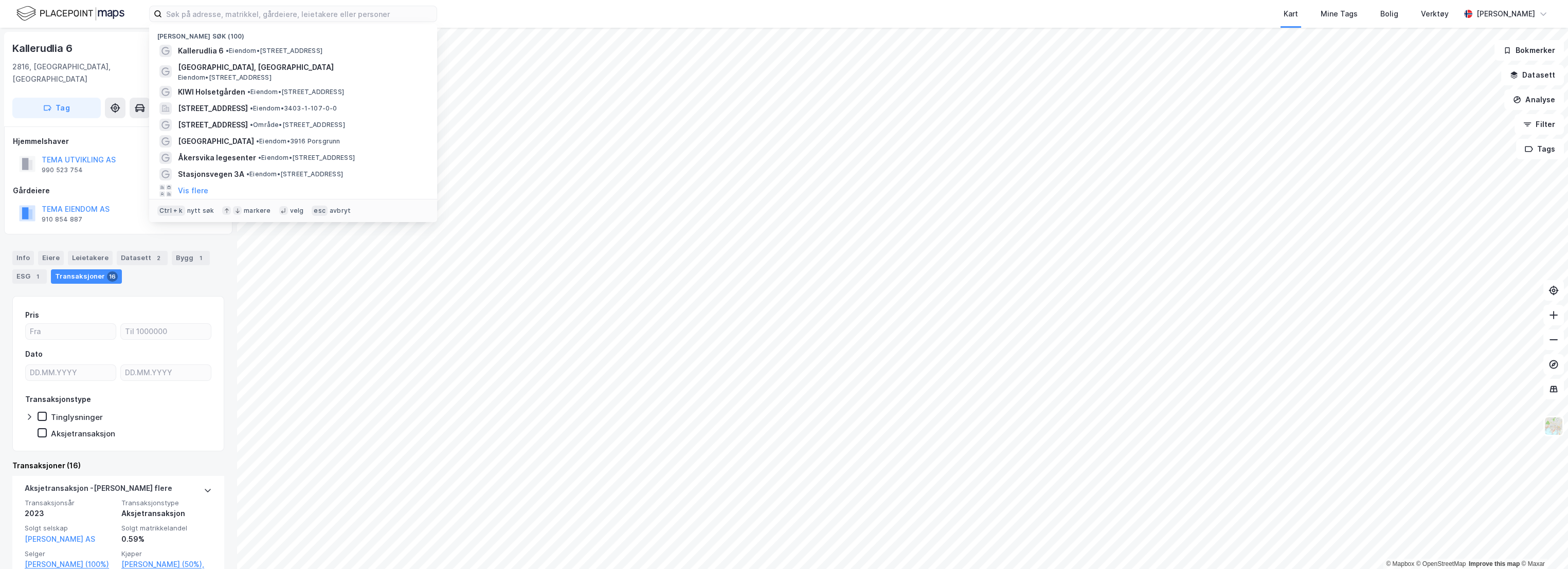
click at [121, 45] on div "Kallerudlia 6" at bounding box center [118, 48] width 212 height 16
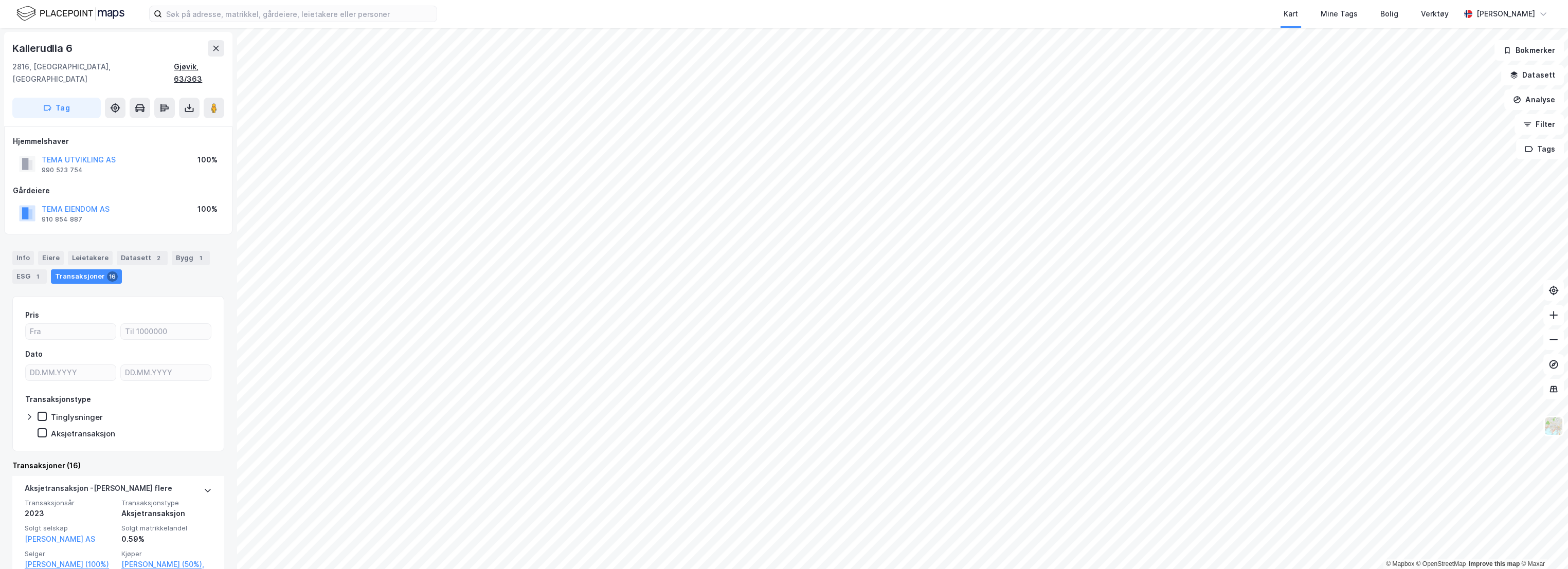
click at [215, 69] on div "Gjøvik, 63/363" at bounding box center [199, 73] width 51 height 25
click at [22, 251] on div "Info" at bounding box center [23, 258] width 21 height 15
